Goal: Find specific page/section: Find specific page/section

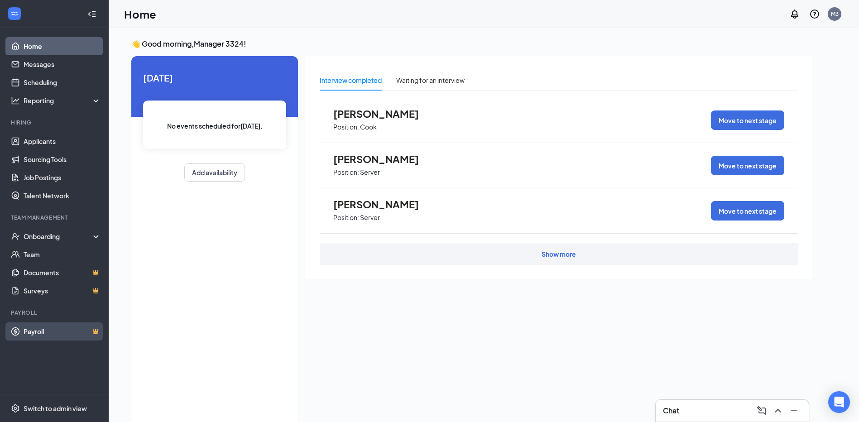
click at [44, 332] on link "Payroll" at bounding box center [62, 331] width 77 height 18
click at [36, 331] on link "Payroll" at bounding box center [62, 331] width 77 height 18
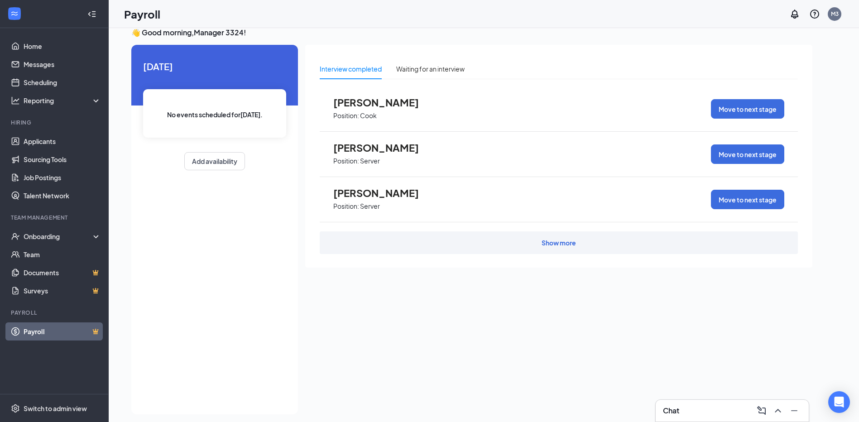
scroll to position [19, 0]
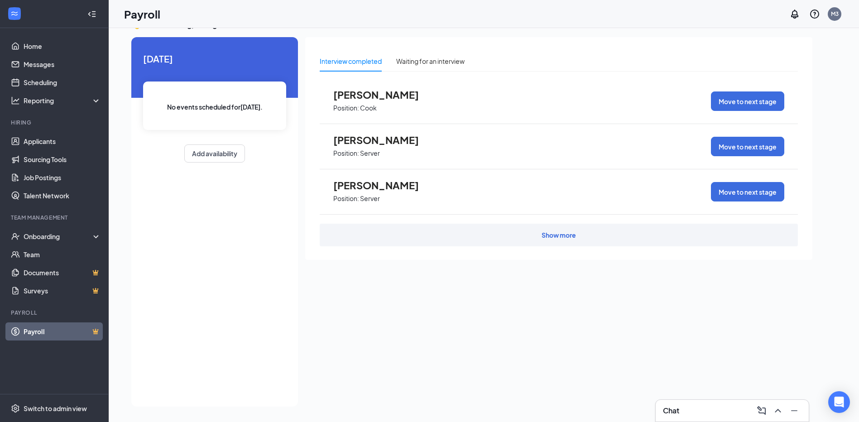
click at [560, 235] on div "Show more" at bounding box center [559, 234] width 34 height 9
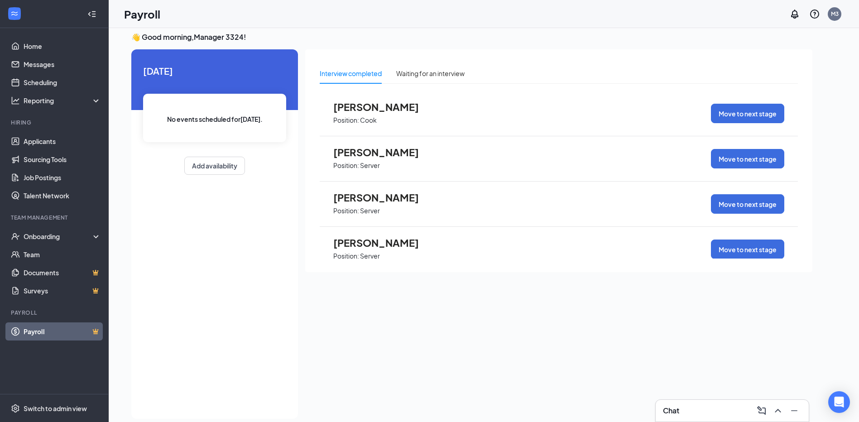
scroll to position [0, 0]
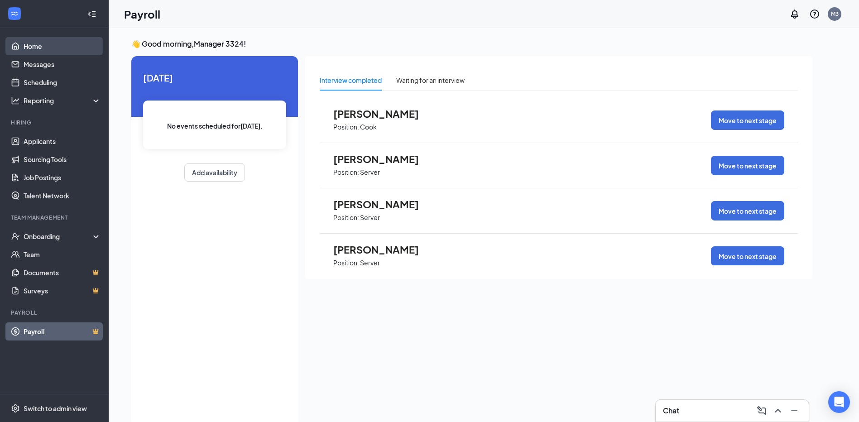
click at [29, 43] on link "Home" at bounding box center [62, 46] width 77 height 18
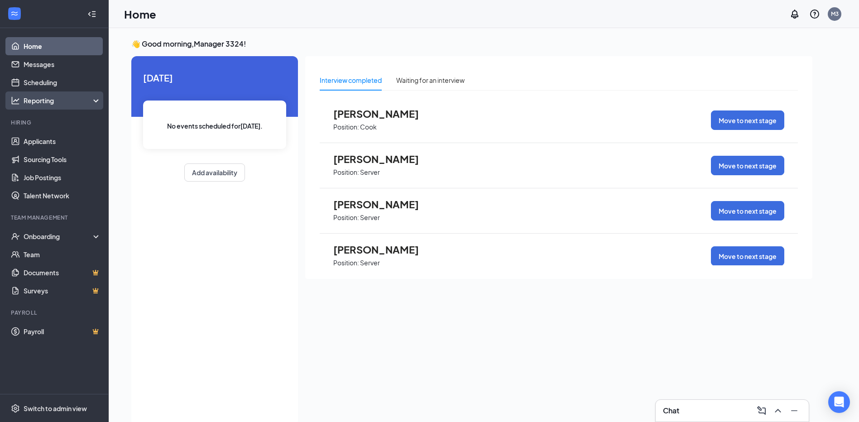
click at [45, 101] on div "Reporting" at bounding box center [63, 100] width 78 height 9
